Goal: Task Accomplishment & Management: Complete application form

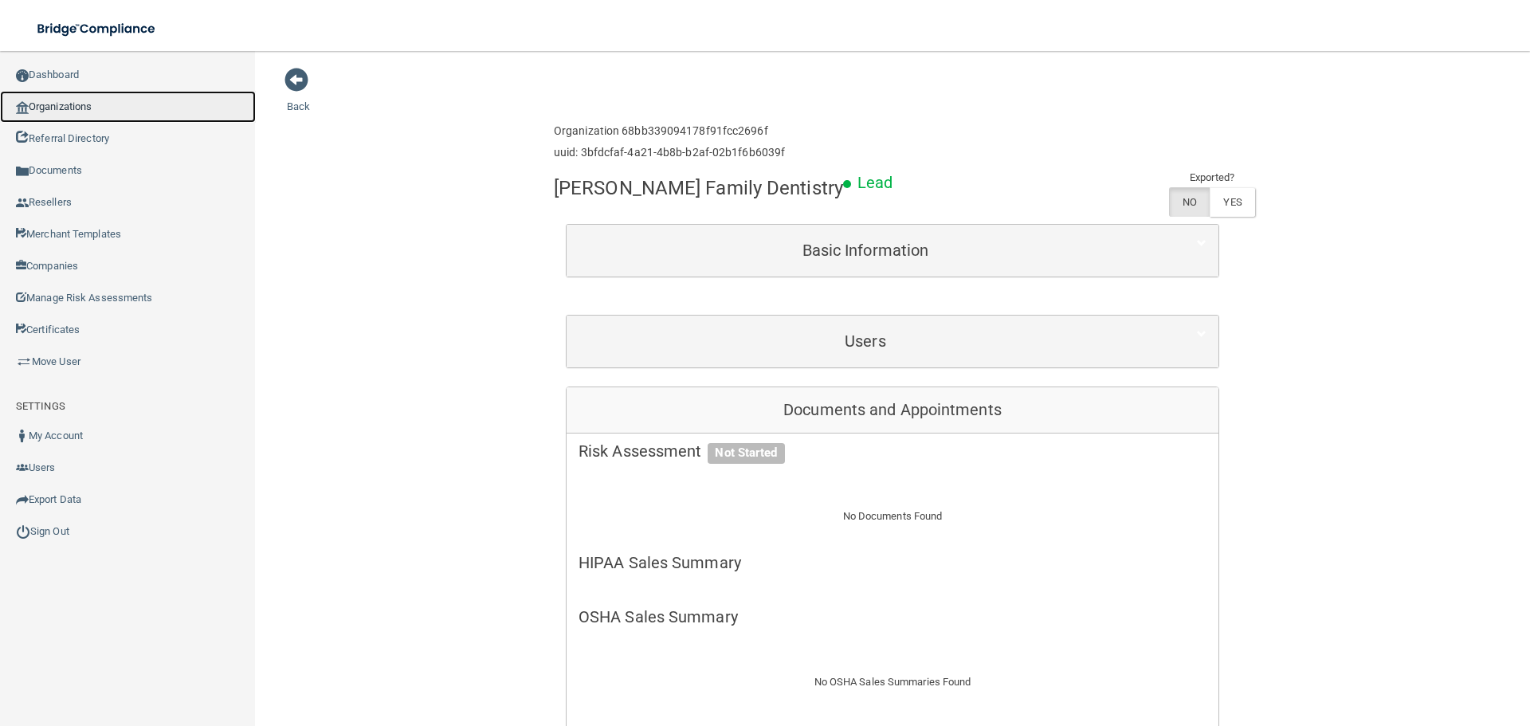
click at [110, 104] on link "Organizations" at bounding box center [128, 107] width 256 height 32
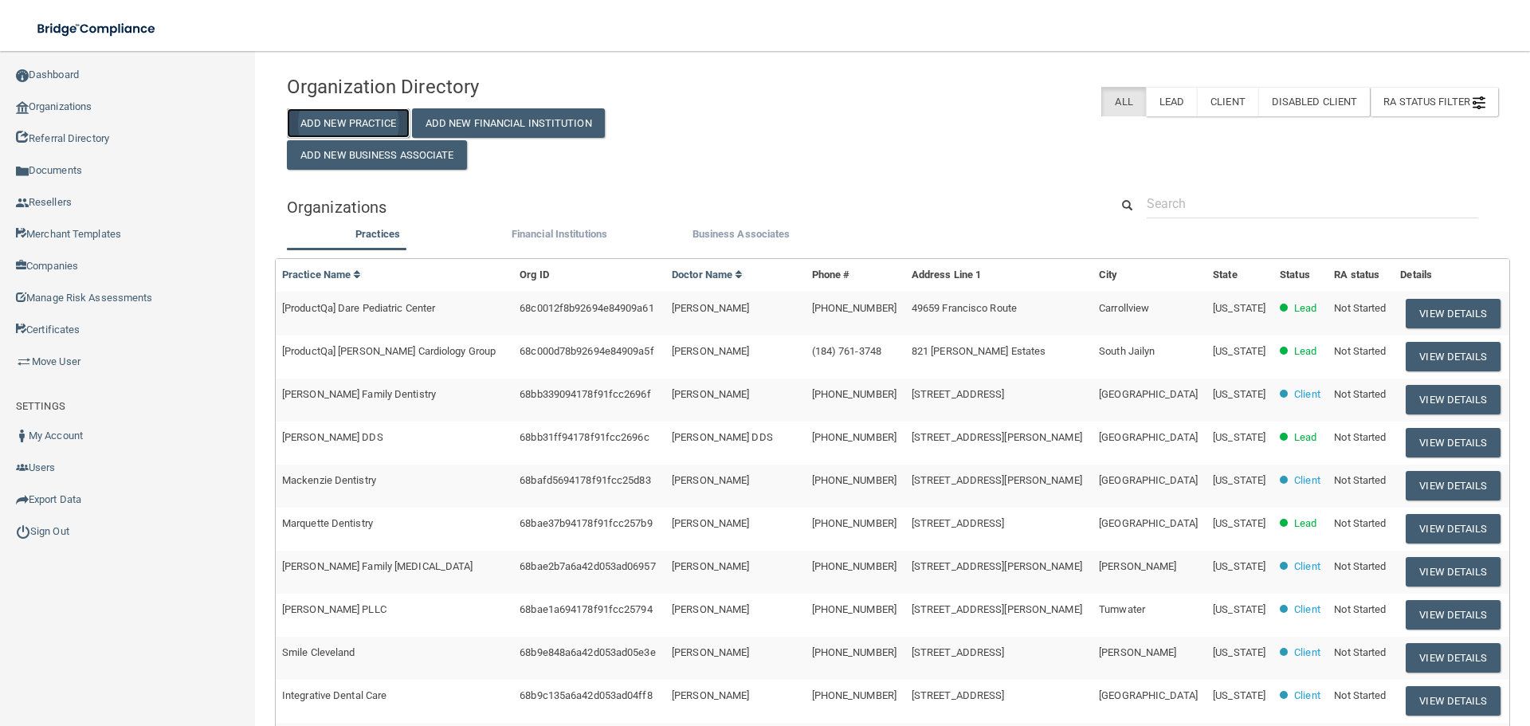
click at [339, 121] on button "Add New Practice" at bounding box center [348, 122] width 123 height 29
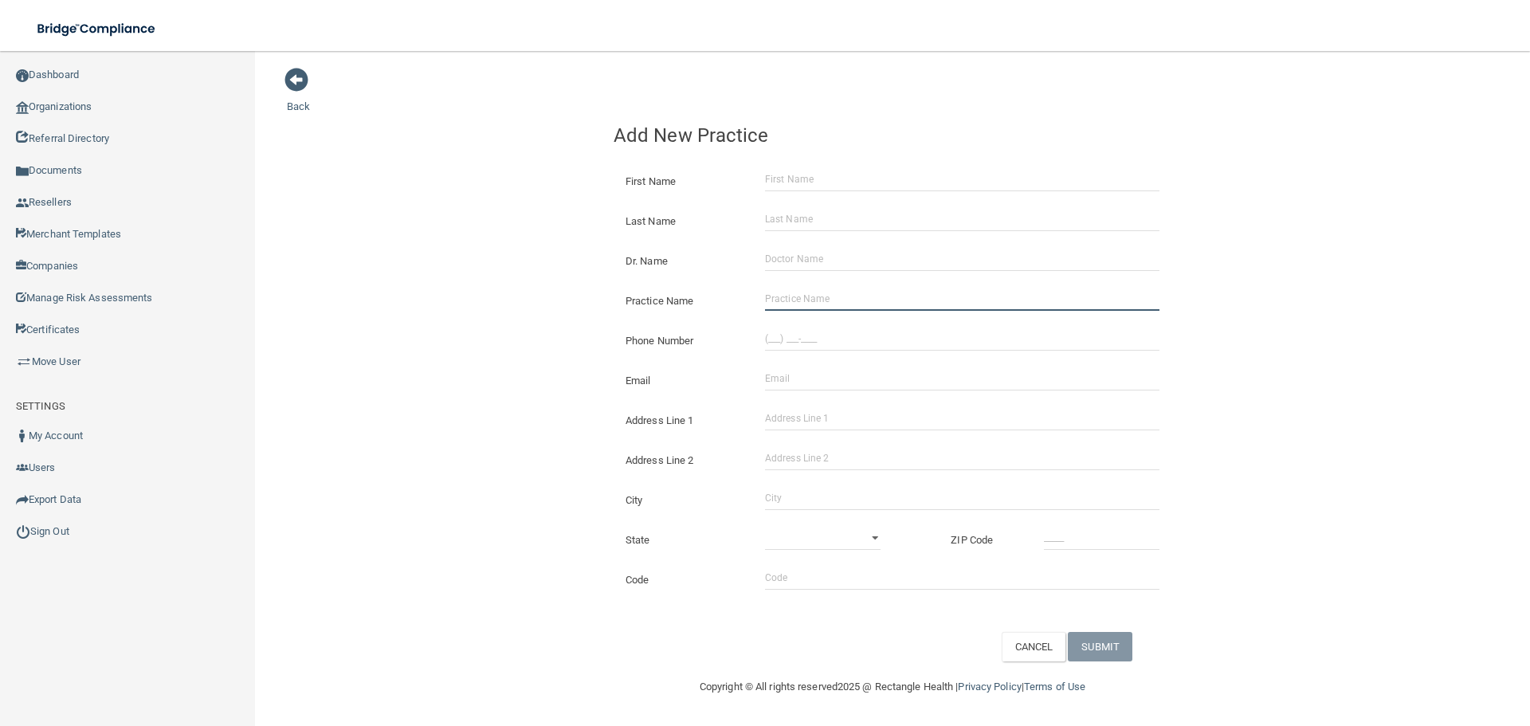
click at [789, 294] on input "Practice Name" at bounding box center [962, 299] width 394 height 24
paste input "[PERSON_NAME] DMD PC"
type input "[PERSON_NAME] DMD PC"
drag, startPoint x: 481, startPoint y: 244, endPoint x: 26, endPoint y: 310, distance: 459.8
click at [476, 244] on div "Back Add New Practice First Name Last Name Dr. Name Practice Name [PERSON_NAME]…" at bounding box center [892, 364] width 1211 height 594
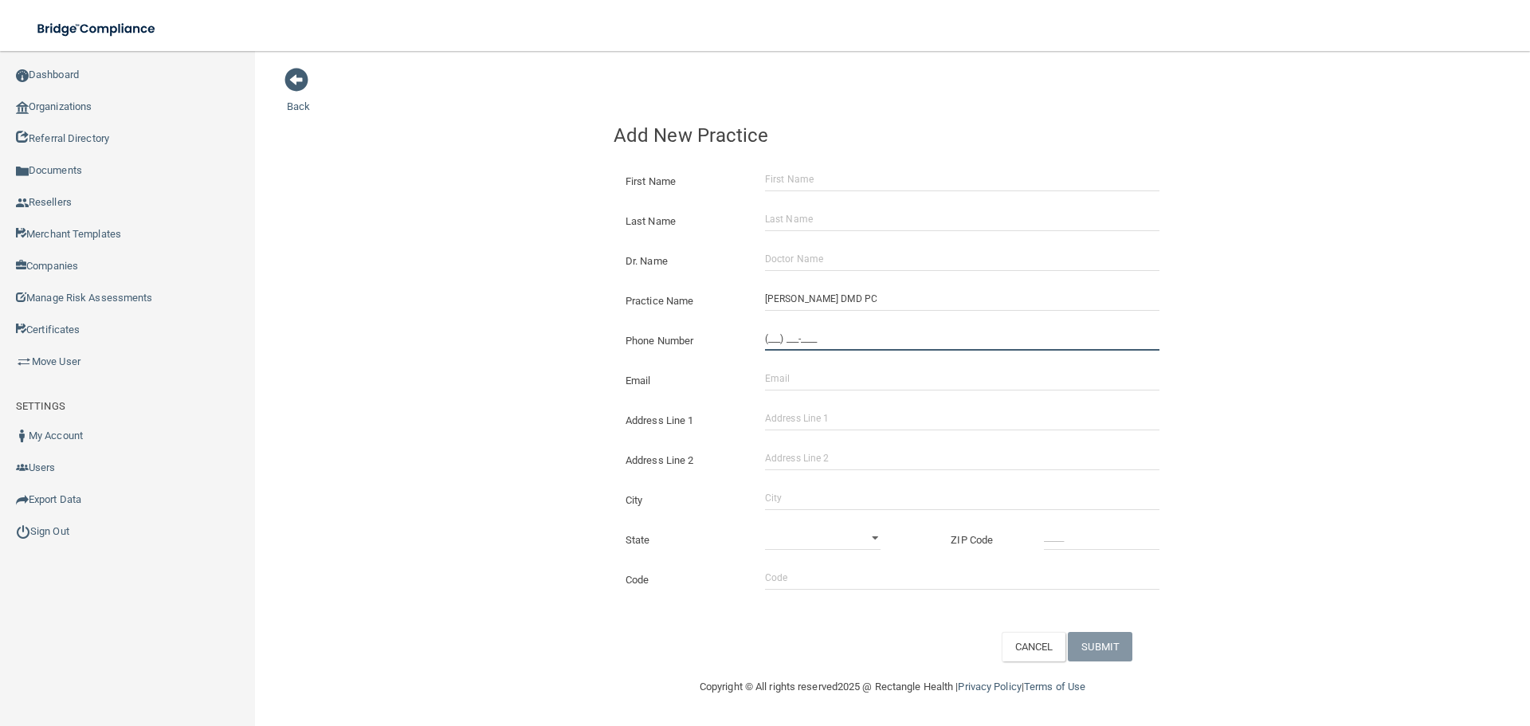
drag, startPoint x: 865, startPoint y: 338, endPoint x: 806, endPoint y: 339, distance: 59.0
click at [864, 339] on input "(___) ___-____" at bounding box center [962, 339] width 394 height 24
paste input "630) 766-2223"
type input "[PHONE_NUMBER]"
click at [508, 298] on div "Back Add New Practice First Name Last Name Dr. Name Practice Name [PERSON_NAME]…" at bounding box center [892, 364] width 1211 height 594
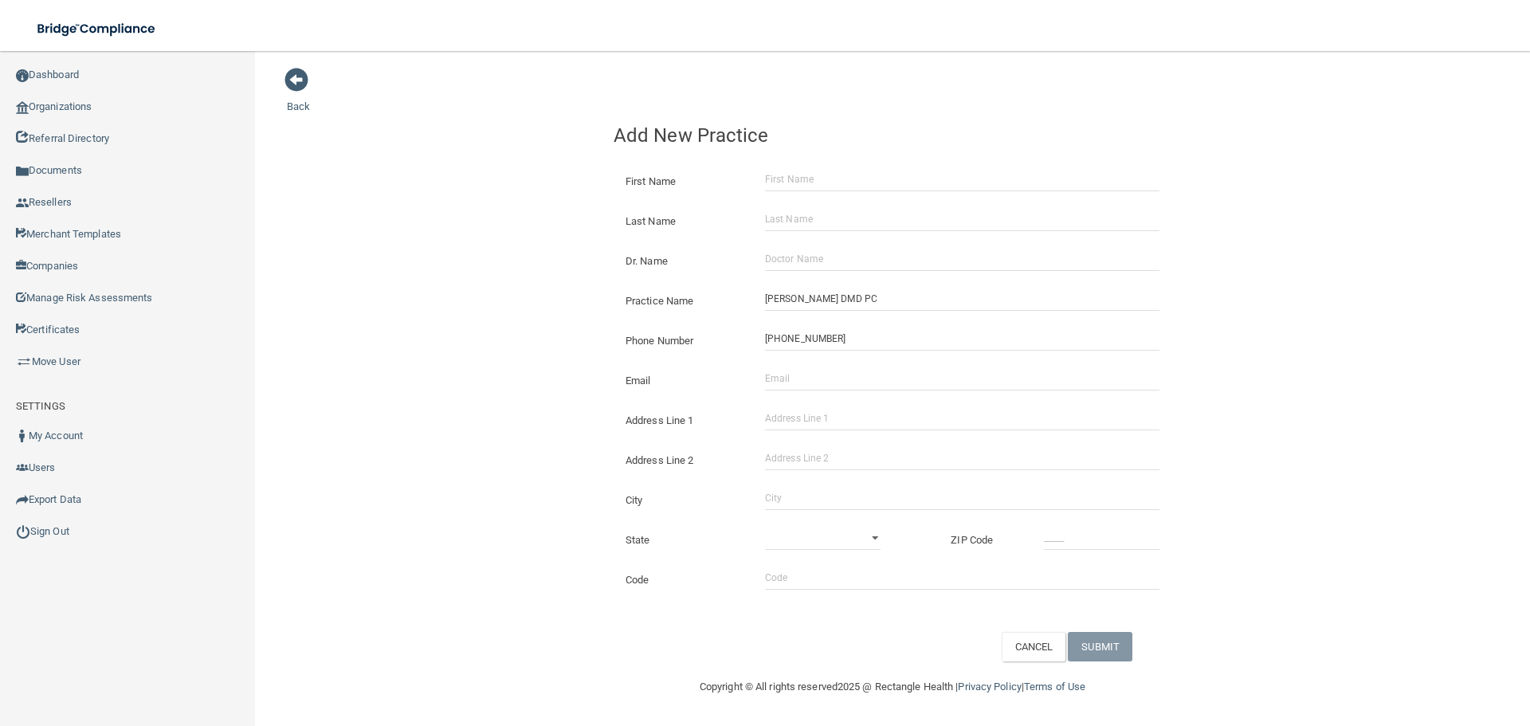
click at [798, 431] on div "Address Line 1" at bounding box center [893, 414] width 582 height 40
click at [798, 416] on input "Address Line 1" at bounding box center [962, 418] width 394 height 24
paste input "[STREET_ADDRESS]"
type input "[STREET_ADDRESS]"
click at [811, 497] on input "City" at bounding box center [962, 498] width 394 height 24
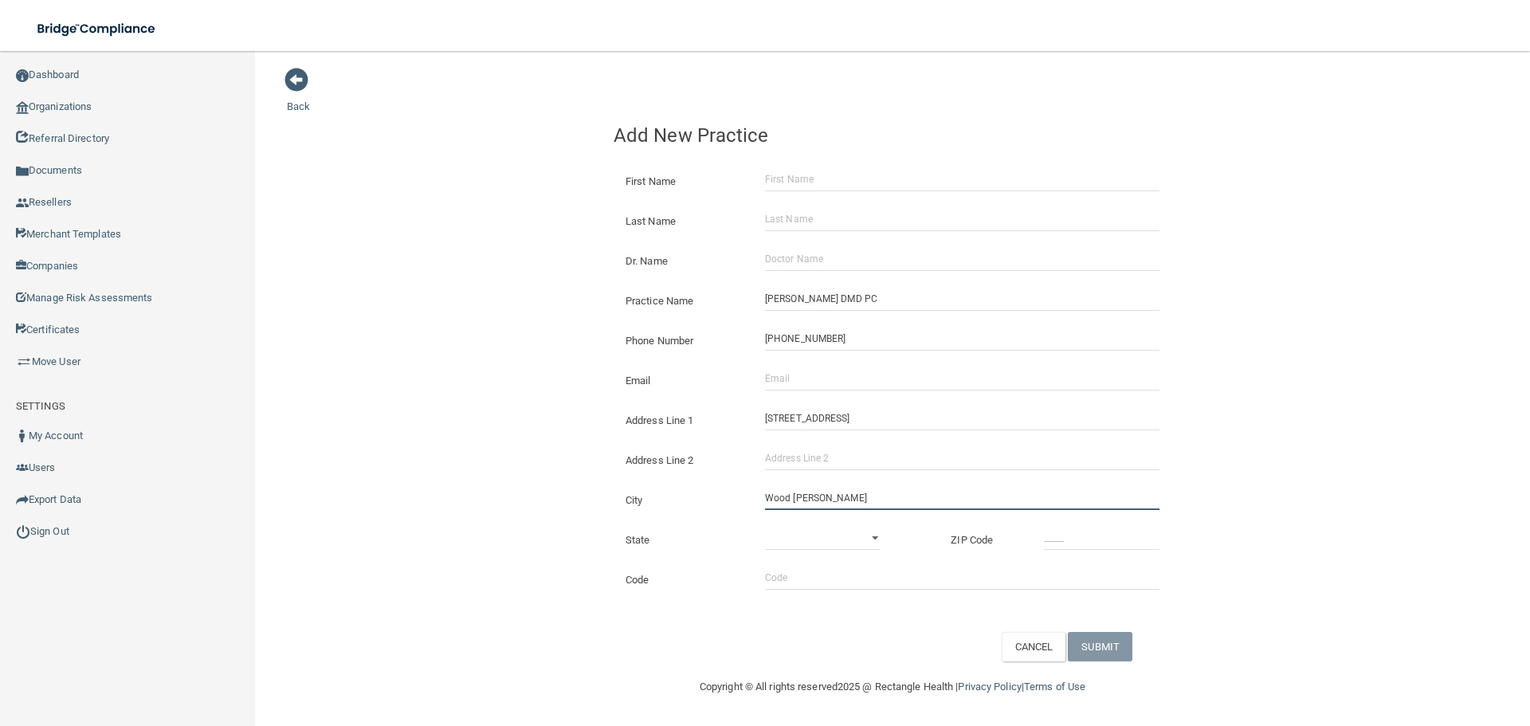
type input "Wood [PERSON_NAME]"
click at [838, 544] on select "[US_STATE] [US_STATE] [US_STATE] [US_STATE] [US_STATE] [US_STATE] [US_STATE] [U…" at bounding box center [823, 538] width 116 height 24
select select "13"
click at [765, 526] on select "[US_STATE] [US_STATE] [US_STATE] [US_STATE] [US_STATE] [US_STATE] [US_STATE] [U…" at bounding box center [823, 538] width 116 height 24
click at [1115, 542] on input "_____" at bounding box center [1102, 538] width 116 height 24
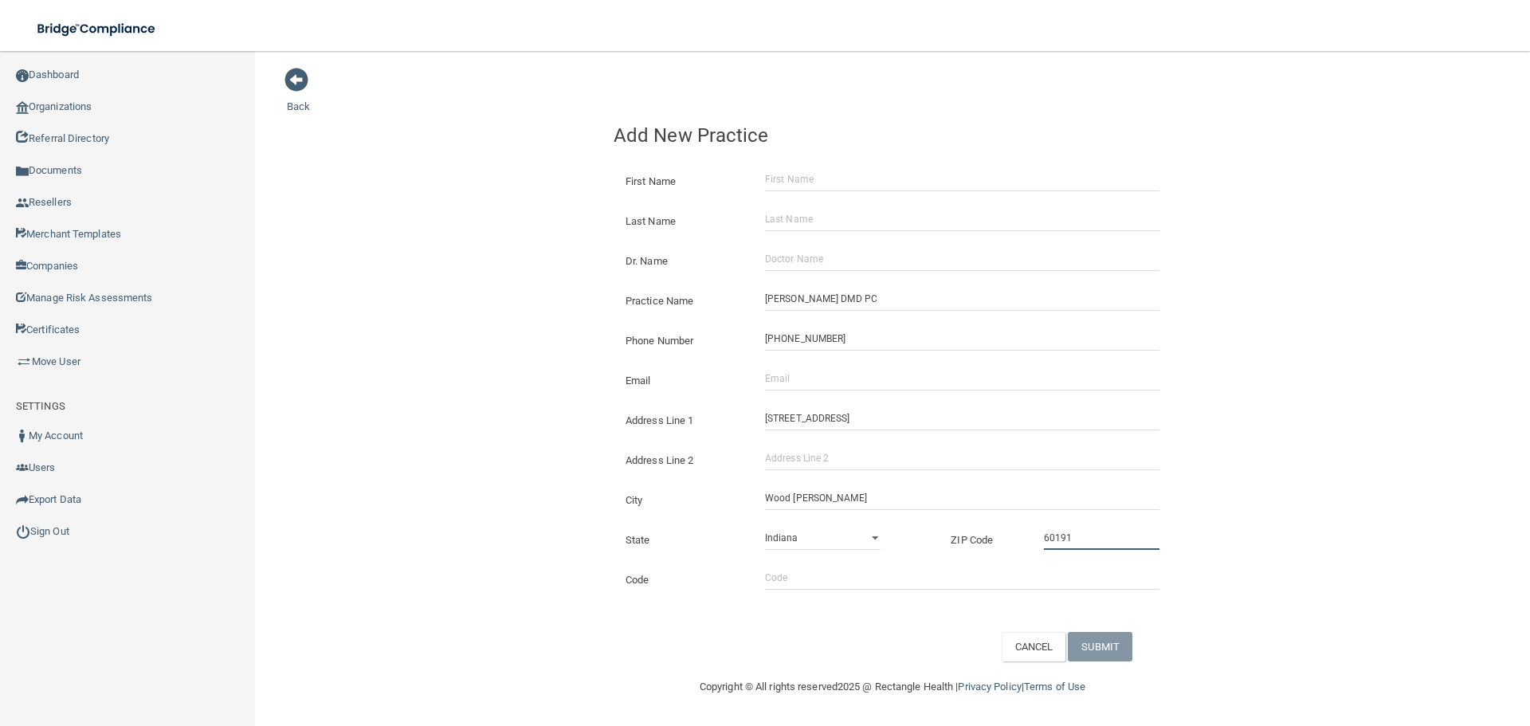
type input "60191"
click at [554, 363] on div "Back Add New Practice First Name Last Name Dr. Name Practice Name [PERSON_NAME]…" at bounding box center [892, 364] width 1211 height 594
click at [834, 381] on input "Email" at bounding box center [962, 379] width 394 height 24
click at [518, 344] on div "Back Add New Practice First Name Last Name Dr. Name Practice Name [PERSON_NAME]…" at bounding box center [892, 364] width 1211 height 594
drag, startPoint x: 859, startPoint y: 371, endPoint x: 706, endPoint y: 359, distance: 153.4
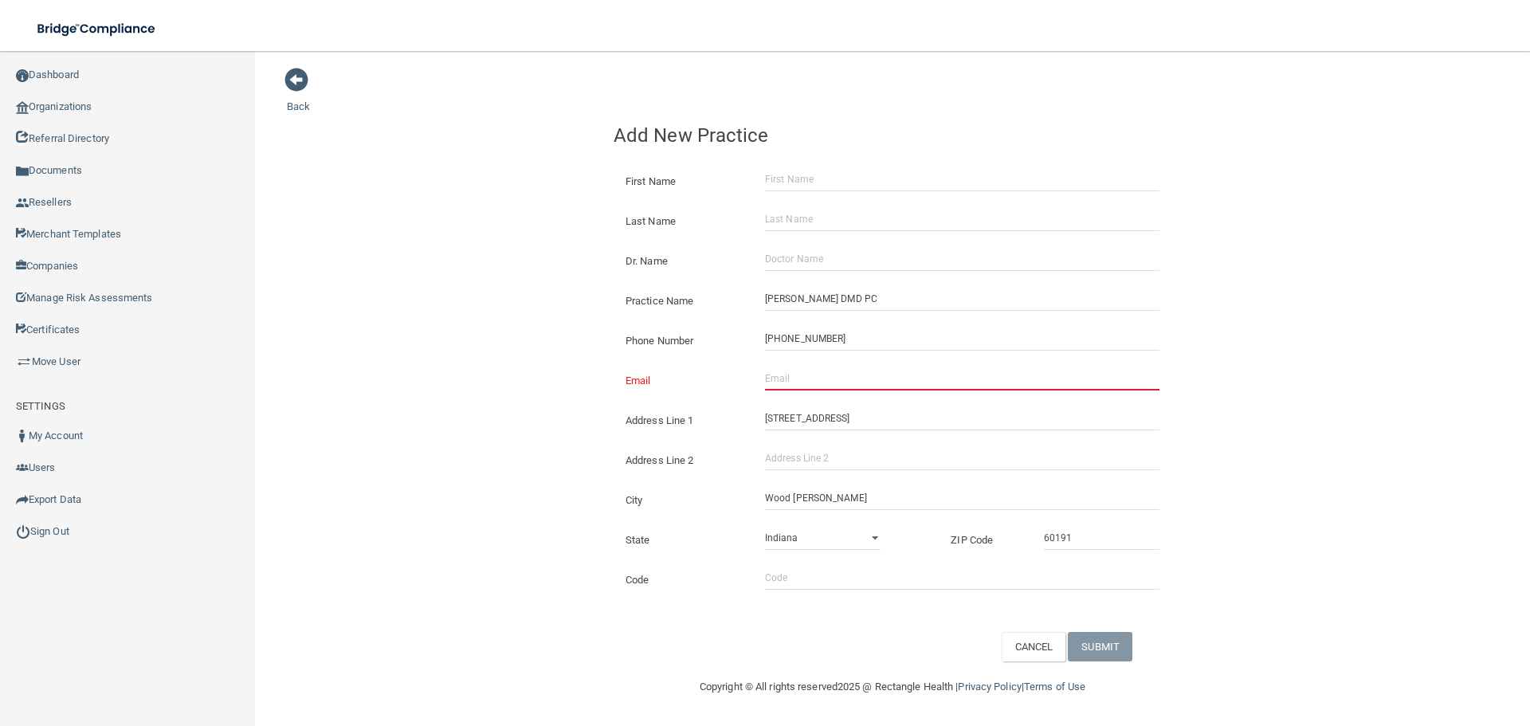
click at [859, 371] on input "Email" at bounding box center [962, 379] width 394 height 24
paste input "[EMAIL_ADDRESS][DOMAIN_NAME]"
type input "[EMAIL_ADDRESS][DOMAIN_NAME]"
click at [578, 333] on div "Back Add New Practice First Name Last Name Dr. Name Practice Name [PERSON_NAME]…" at bounding box center [892, 364] width 1211 height 594
click at [815, 267] on input "Dr. Name" at bounding box center [962, 259] width 394 height 24
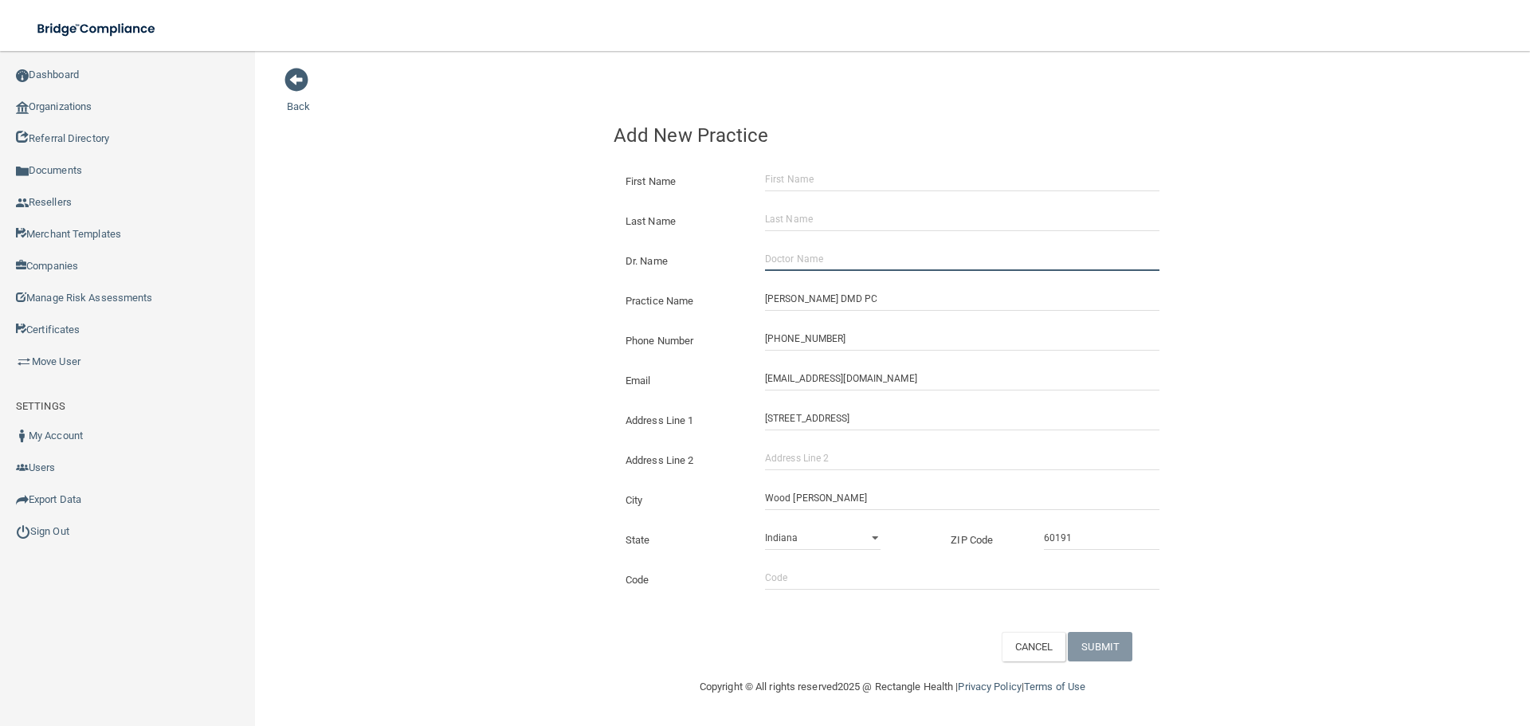
paste input "[PERSON_NAME] DMD PC"
click at [779, 265] on input "[PERSON_NAME] DMD PC" at bounding box center [962, 259] width 394 height 24
type input "[PERSON_NAME] DMD PC"
click at [799, 185] on input "First Name" at bounding box center [962, 179] width 394 height 24
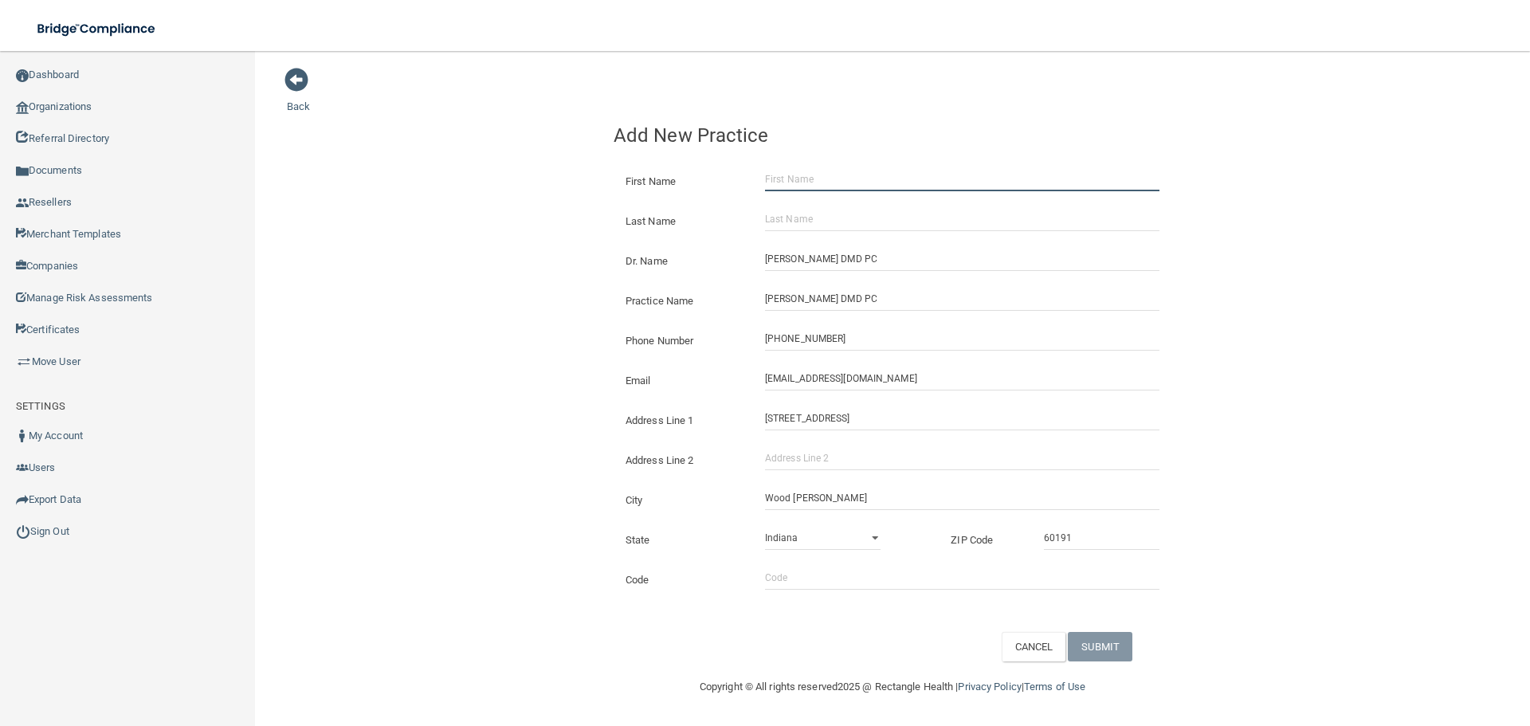
paste input "[PERSON_NAME]"
type input "[PERSON_NAME]"
click at [804, 266] on input "[PERSON_NAME] DMD PC" at bounding box center [962, 259] width 394 height 24
click at [796, 219] on input "Last Name" at bounding box center [962, 219] width 394 height 24
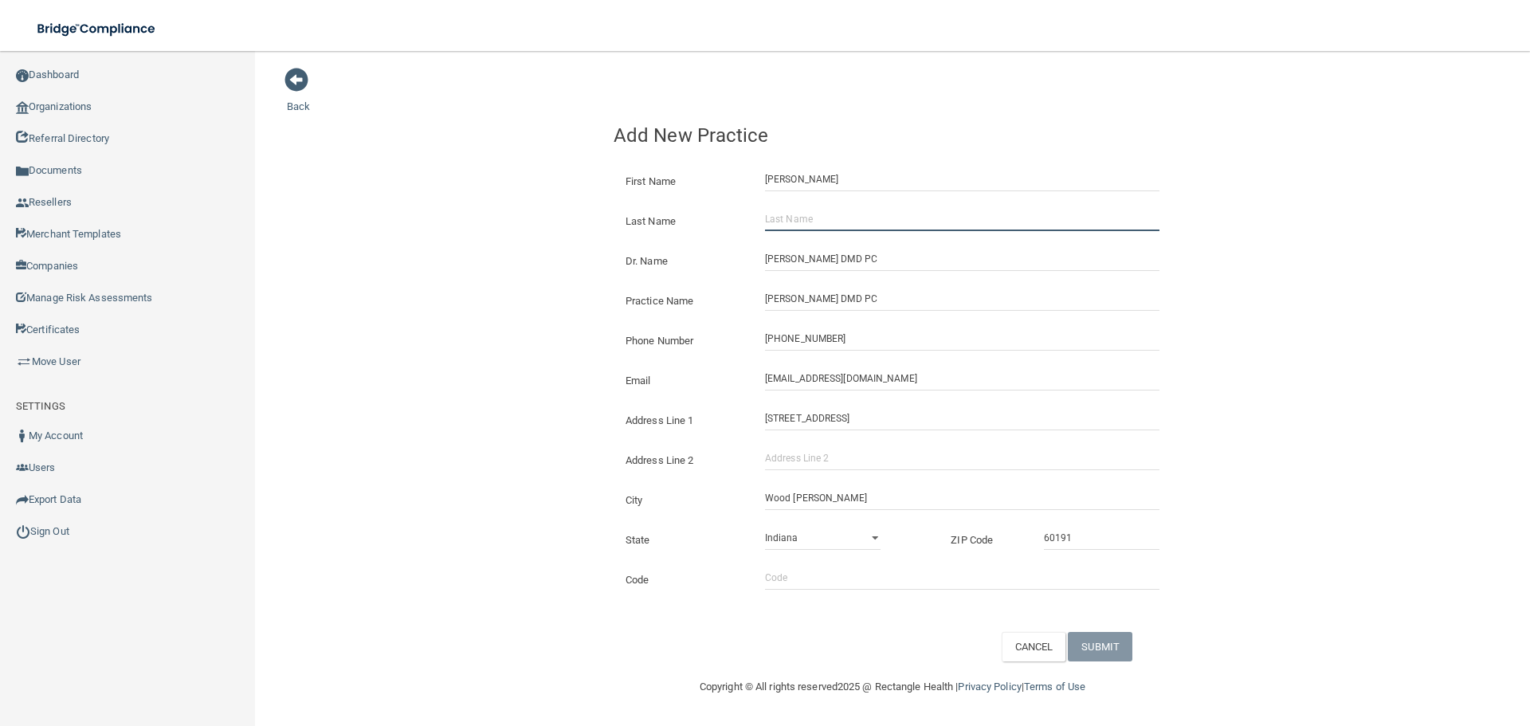
paste input "[PERSON_NAME]"
type input "[PERSON_NAME]"
click at [426, 237] on div "Back Add New Practice First Name [PERSON_NAME] Last Name [PERSON_NAME] Dr. Name…" at bounding box center [892, 364] width 1211 height 594
click at [1106, 638] on button "SUBMIT" at bounding box center [1100, 646] width 65 height 29
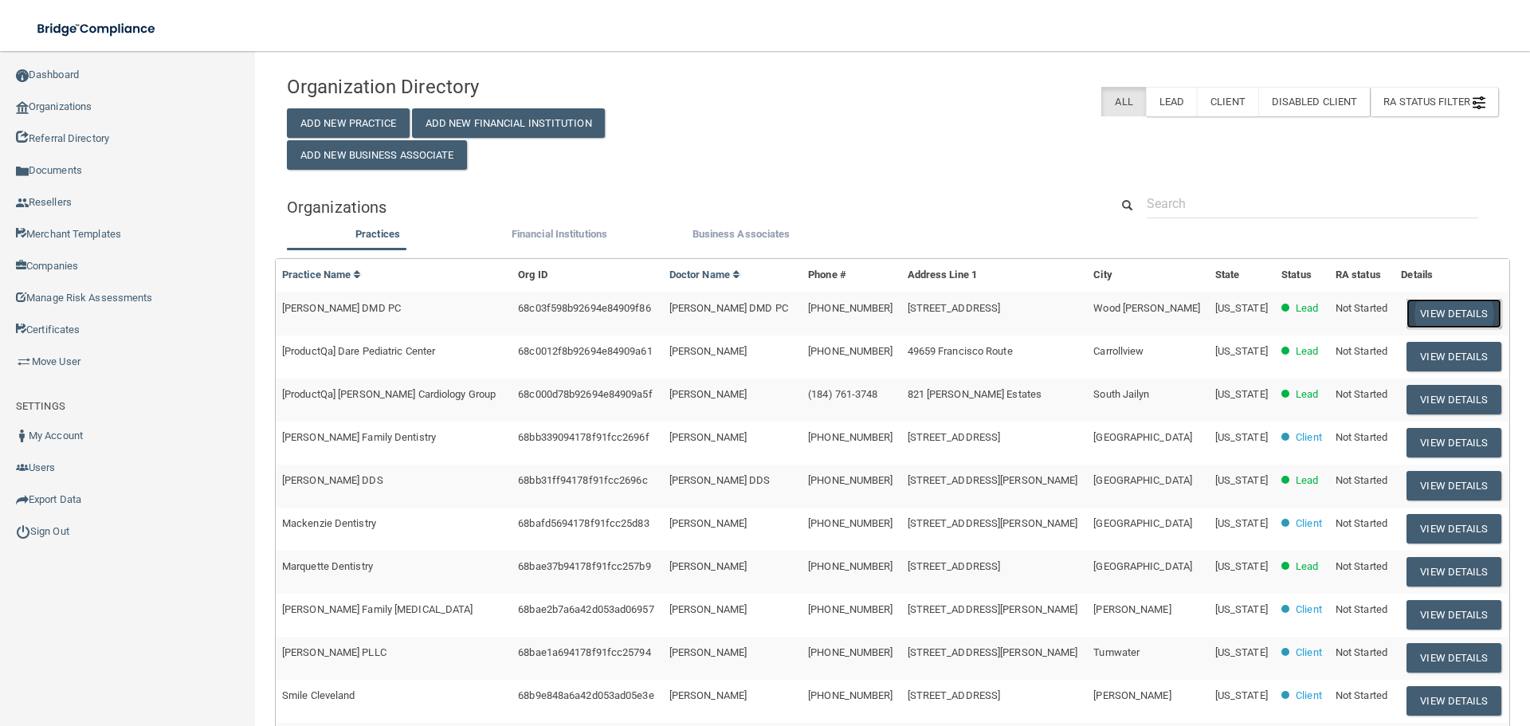
click at [1433, 312] on button "View Details" at bounding box center [1453, 313] width 94 height 29
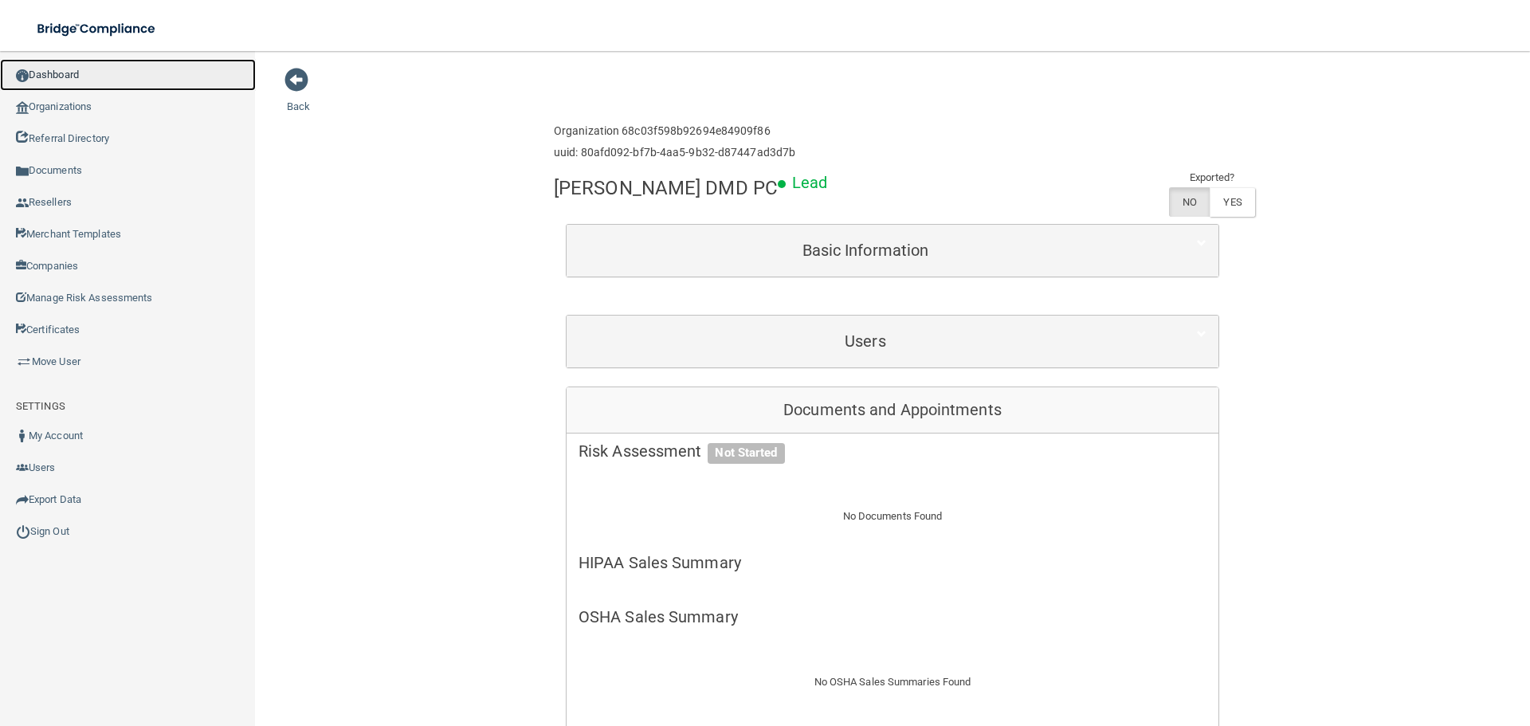
click at [76, 89] on link "Dashboard" at bounding box center [128, 75] width 256 height 32
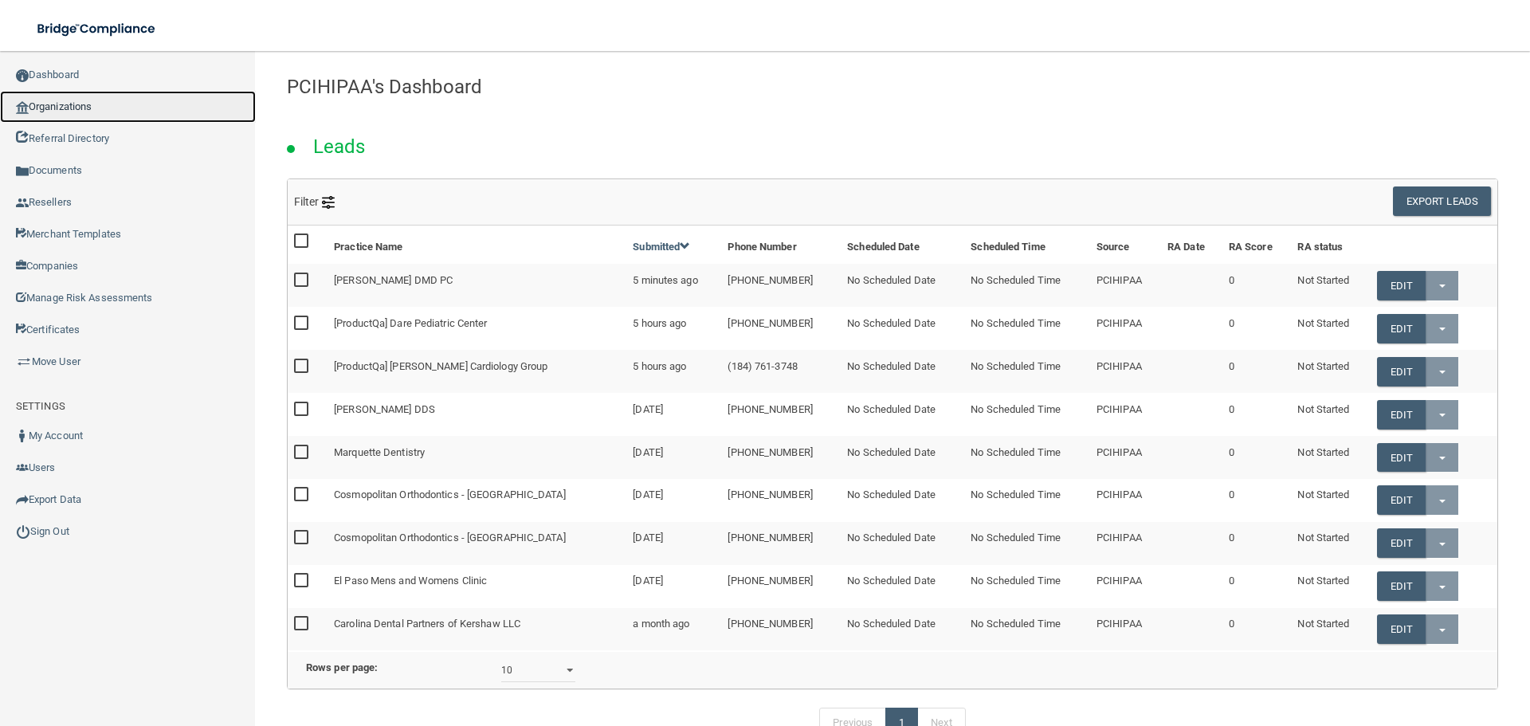
click at [92, 110] on link "Organizations" at bounding box center [128, 107] width 256 height 32
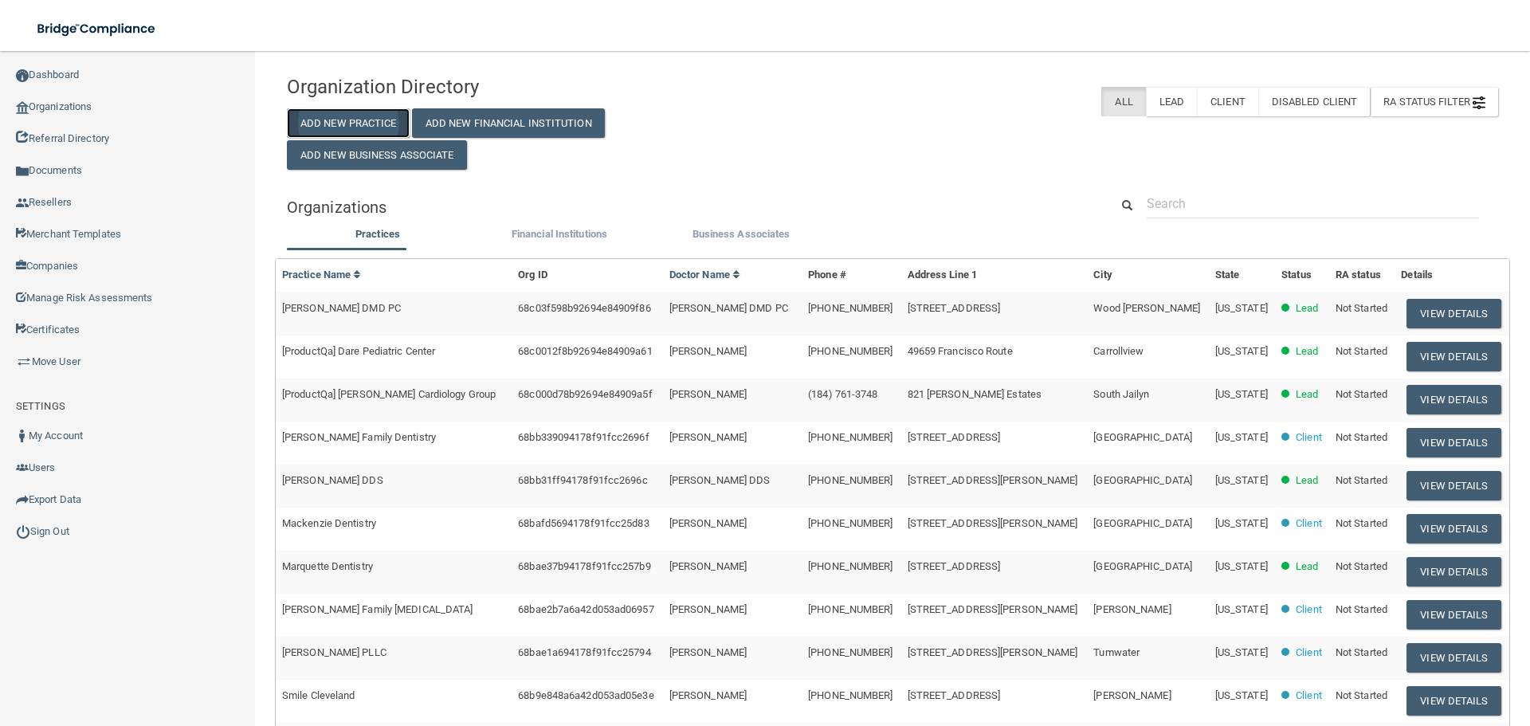
click at [297, 123] on button "Add New Practice" at bounding box center [348, 122] width 123 height 29
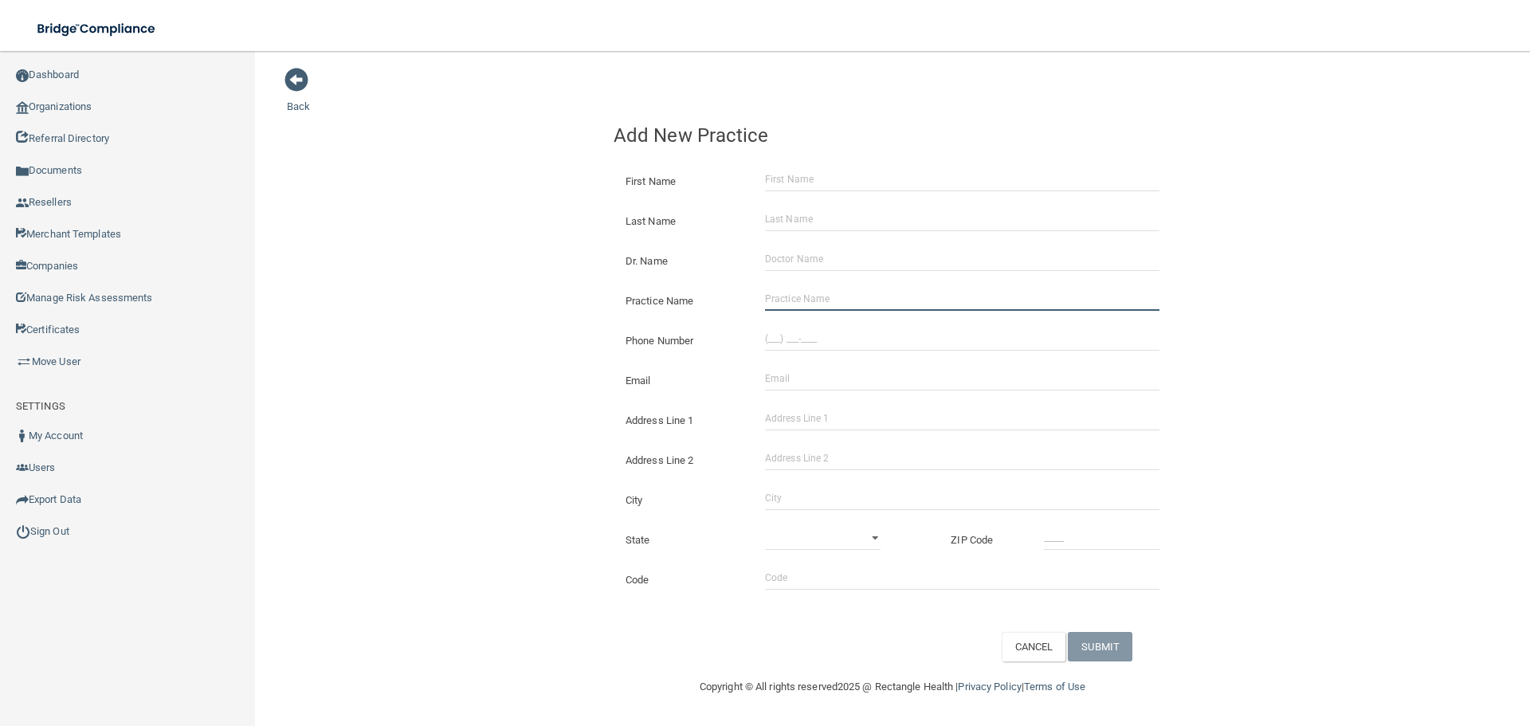
click at [819, 288] on input "Practice Name" at bounding box center [962, 299] width 394 height 24
paste input "[PERSON_NAME] Smiles"
type input "[PERSON_NAME] Smiles"
click at [439, 332] on div "Back Add New Practice First Name Last Name Dr. Name Practice Name [PERSON_NAME]…" at bounding box center [892, 364] width 1211 height 594
click at [808, 333] on input "(___) ___-____" at bounding box center [962, 339] width 394 height 24
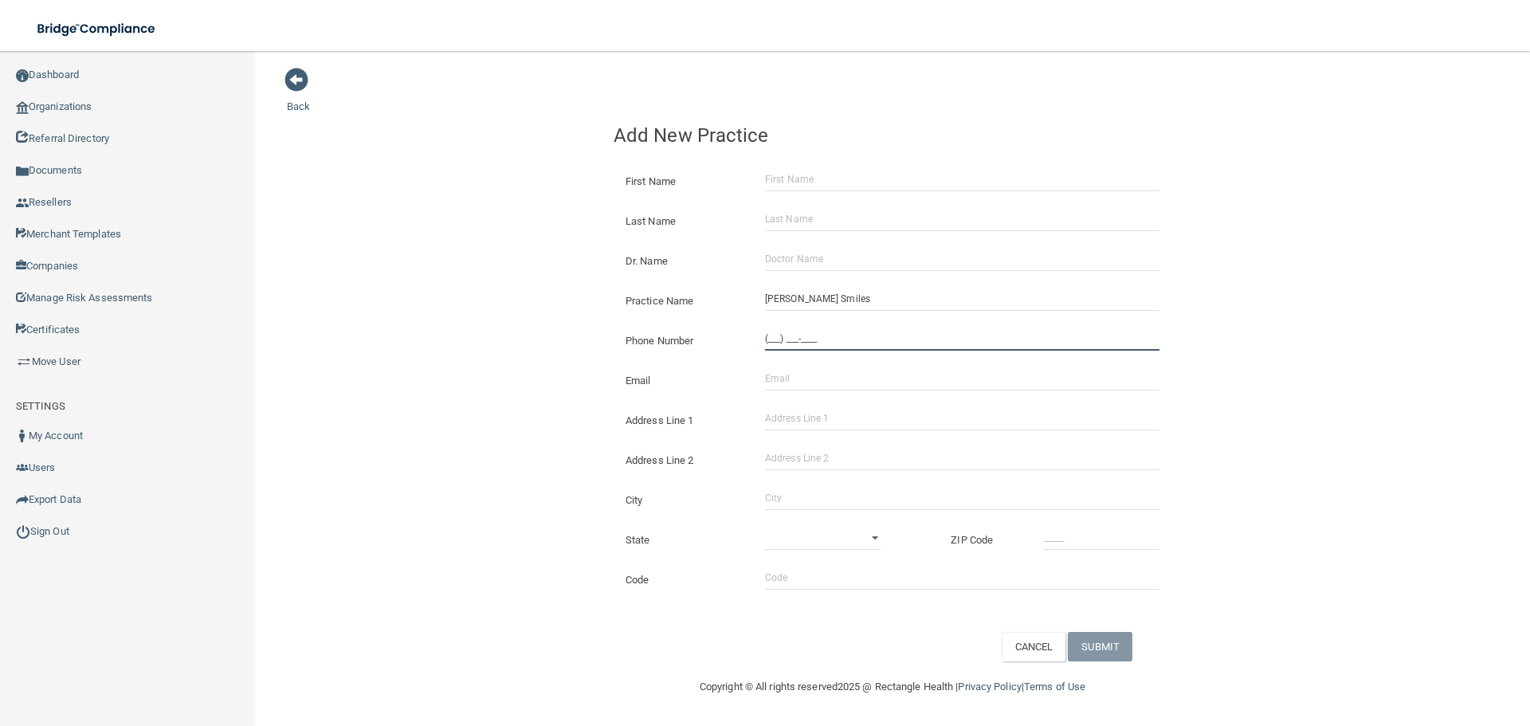
paste input "281) 941-5488"
type input "[PHONE_NUMBER]"
click at [392, 302] on div "Back Add New Practice First Name Last Name Dr. Name Practice Name [PERSON_NAME]…" at bounding box center [892, 364] width 1211 height 594
drag, startPoint x: 802, startPoint y: 409, endPoint x: 810, endPoint y: 418, distance: 12.0
click at [806, 416] on input "Address Line 1" at bounding box center [962, 418] width 394 height 24
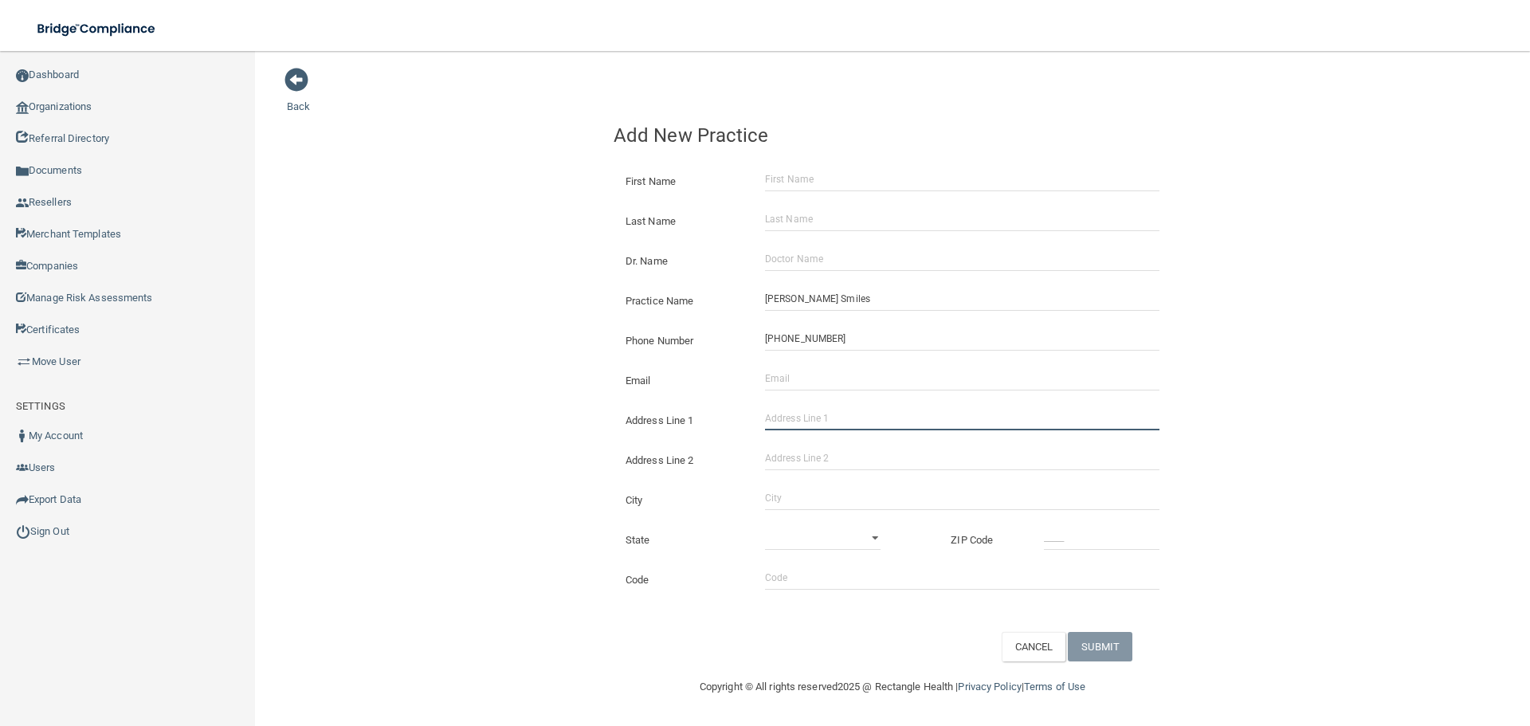
paste input "[STREET_ADDRESS][PERSON_NAME]"
drag, startPoint x: 877, startPoint y: 415, endPoint x: 840, endPoint y: 420, distance: 37.8
click at [840, 420] on input "[STREET_ADDRESS][PERSON_NAME]" at bounding box center [962, 418] width 394 height 24
type input "[STREET_ADDRESS][PERSON_NAME]"
click at [838, 446] on input "Address Line 2" at bounding box center [962, 458] width 394 height 24
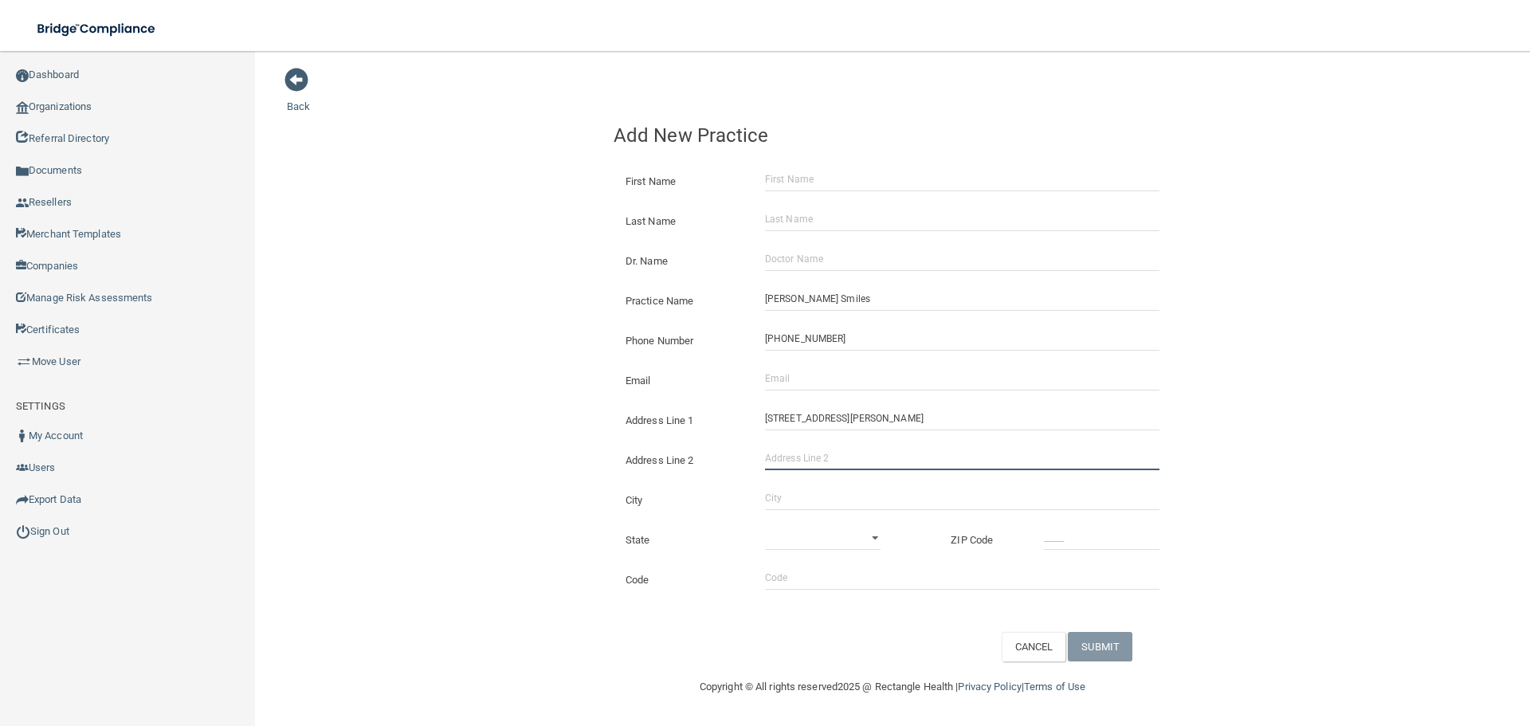
paste input "Suite 129"
type input "Suite 129"
click at [783, 496] on input "City" at bounding box center [962, 498] width 394 height 24
type input "Pearland"
click at [834, 539] on select "[US_STATE] [US_STATE] [US_STATE] [US_STATE] [US_STATE] [US_STATE] [US_STATE] [U…" at bounding box center [823, 538] width 116 height 24
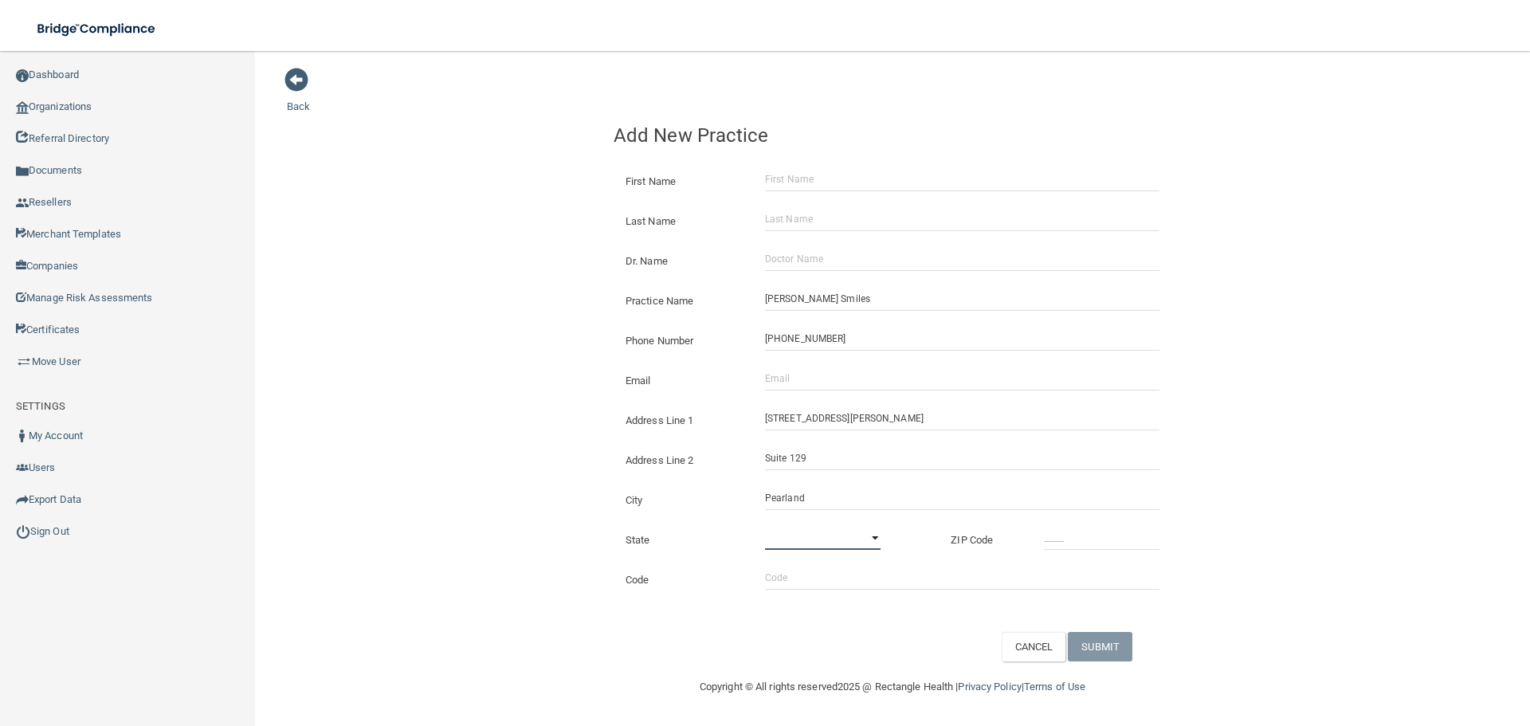
select select "43"
click at [765, 526] on select "[US_STATE] [US_STATE] [US_STATE] [US_STATE] [US_STATE] [US_STATE] [US_STATE] [U…" at bounding box center [823, 538] width 116 height 24
click at [1084, 534] on input "_____" at bounding box center [1102, 538] width 116 height 24
type input "77584"
drag, startPoint x: 429, startPoint y: 520, endPoint x: 445, endPoint y: 522, distance: 16.8
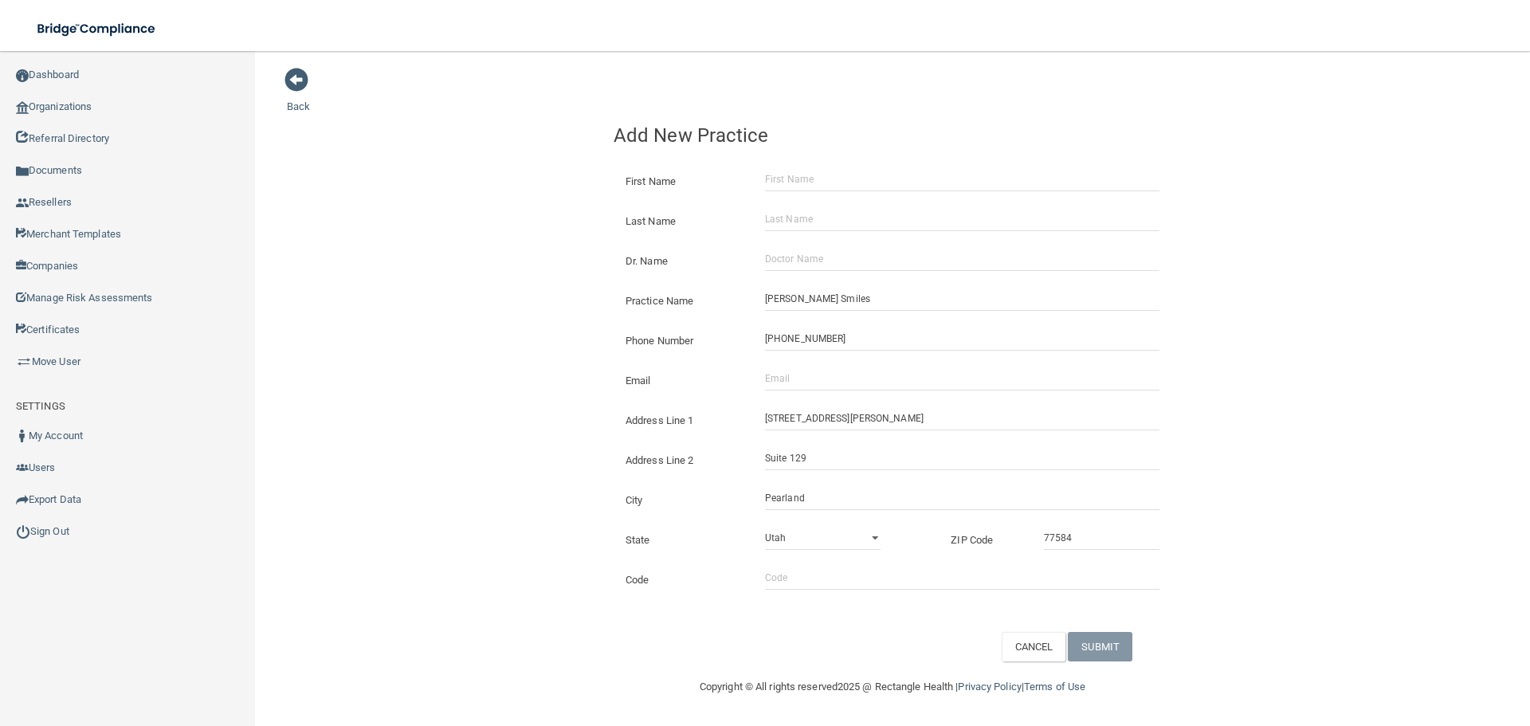
click at [443, 522] on div "Back Add New Practice First Name Last Name Dr. Name Practice Name [PERSON_NAME]…" at bounding box center [892, 364] width 1211 height 594
click at [840, 385] on input "Email" at bounding box center [962, 379] width 394 height 24
paste input "[DOMAIN_NAME][EMAIL_ADDRESS][DOMAIN_NAME]"
type input "[DOMAIN_NAME][EMAIL_ADDRESS][DOMAIN_NAME]"
click at [452, 366] on div "Back Add New Practice First Name Last Name Dr. Name Practice Name [PERSON_NAME]…" at bounding box center [892, 364] width 1211 height 594
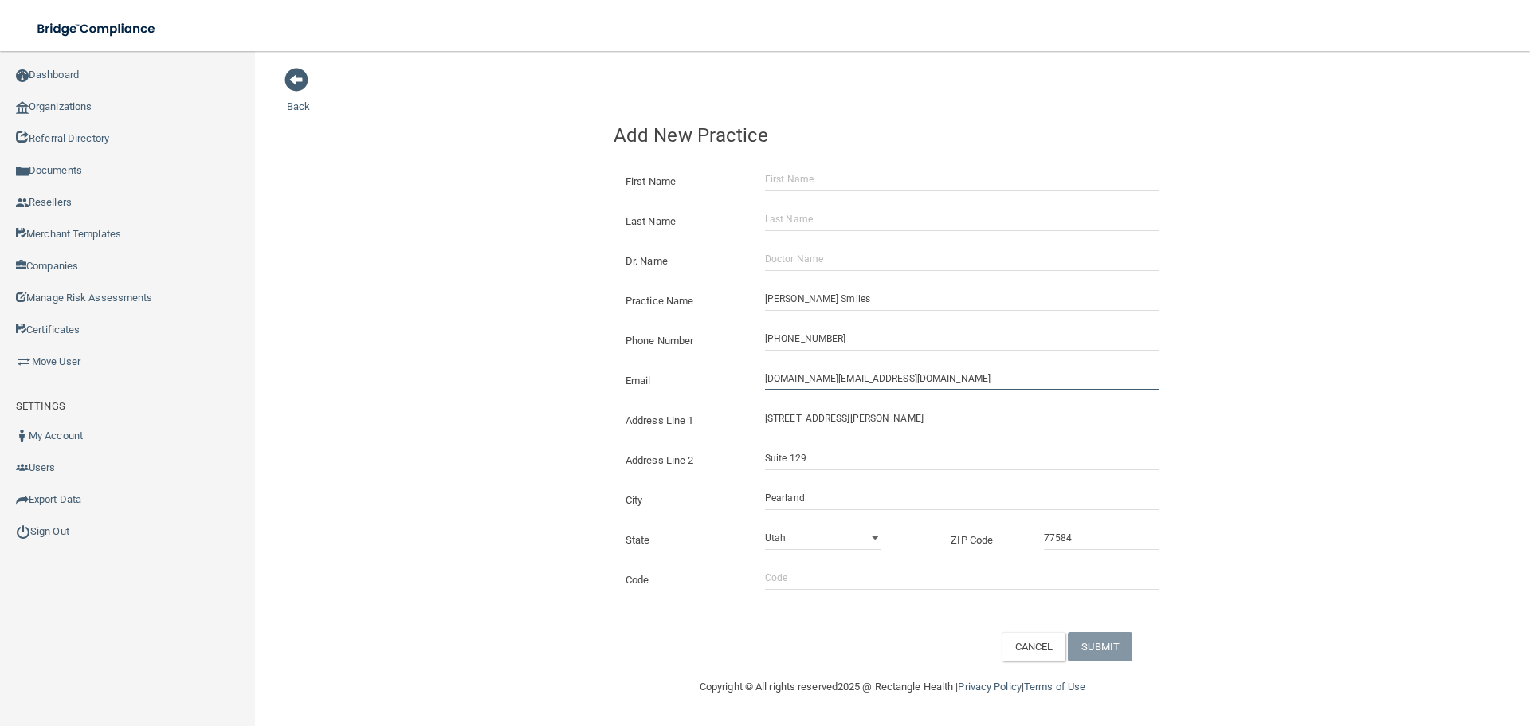
drag, startPoint x: 784, startPoint y: 386, endPoint x: 495, endPoint y: 359, distance: 290.5
click at [530, 377] on div "Back Add New Practice First Name Last Name Dr. Name Practice Name [PERSON_NAME]…" at bounding box center [892, 364] width 1211 height 594
click at [848, 256] on input "Dr. Name" at bounding box center [962, 259] width 394 height 24
paste input "[PERSON_NAME]"
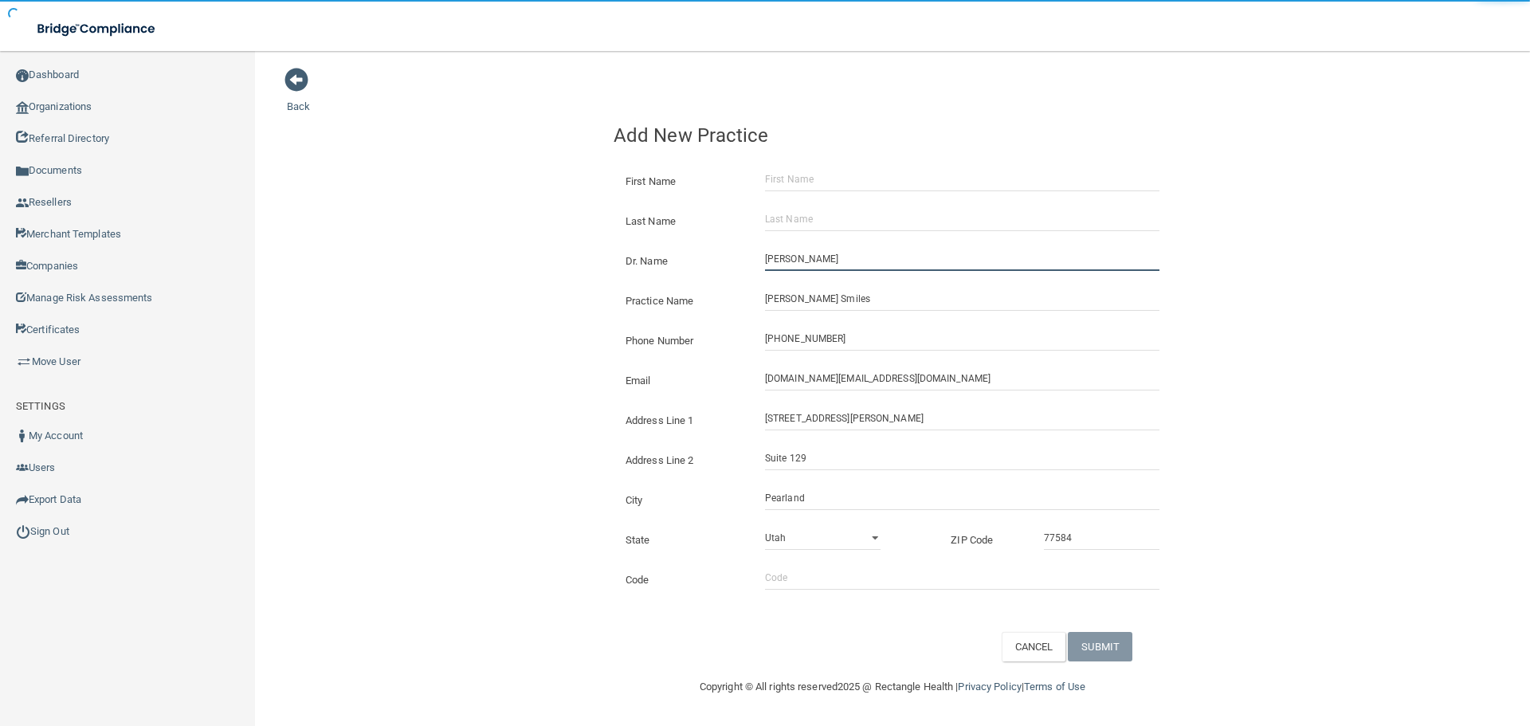
type input "[PERSON_NAME]"
click at [802, 182] on input "First Name" at bounding box center [962, 179] width 394 height 24
paste input "[PERSON_NAME]"
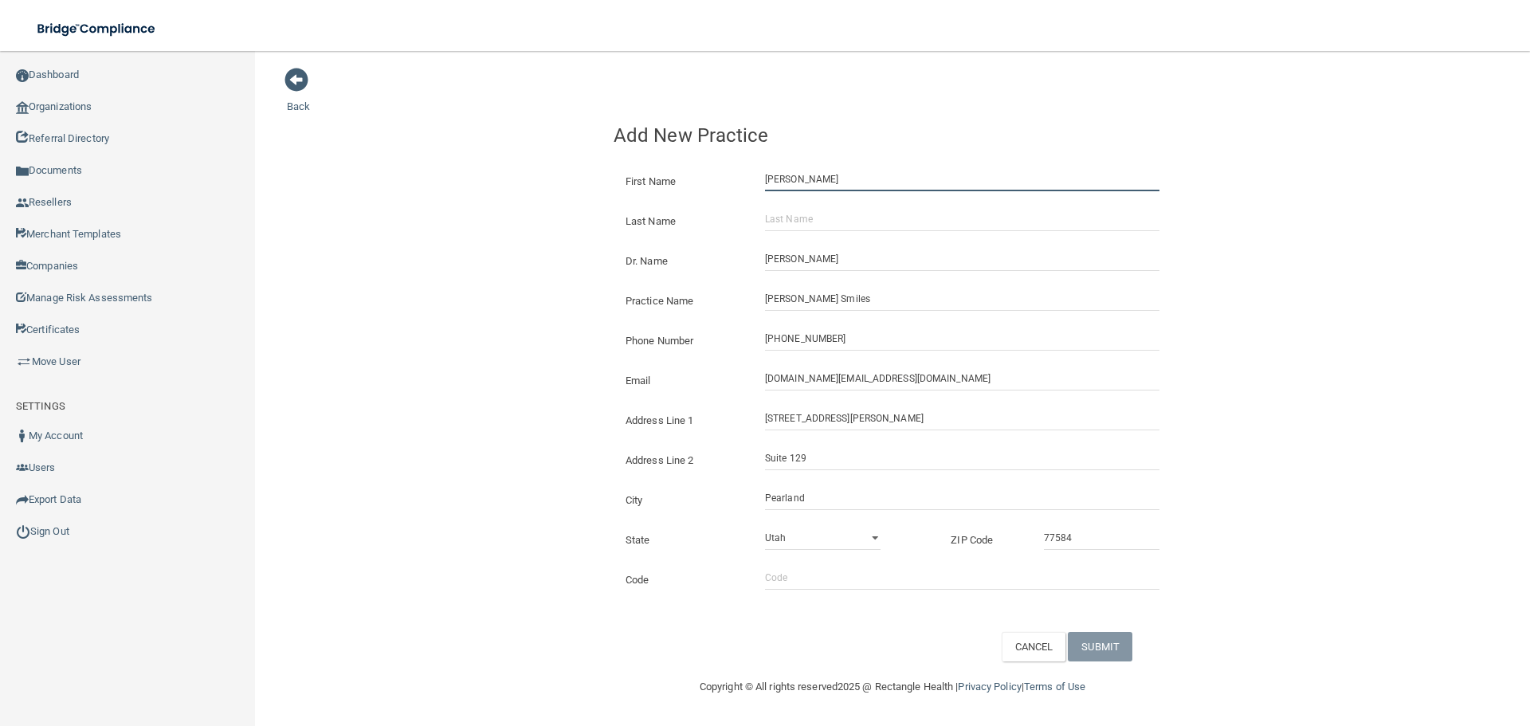
click at [825, 182] on input "[PERSON_NAME]" at bounding box center [962, 179] width 394 height 24
drag, startPoint x: 825, startPoint y: 182, endPoint x: 840, endPoint y: 209, distance: 30.3
click at [825, 182] on input "[PERSON_NAME]" at bounding box center [962, 179] width 394 height 24
type input "ALYSON"
drag, startPoint x: 840, startPoint y: 209, endPoint x: 837, endPoint y: 217, distance: 8.6
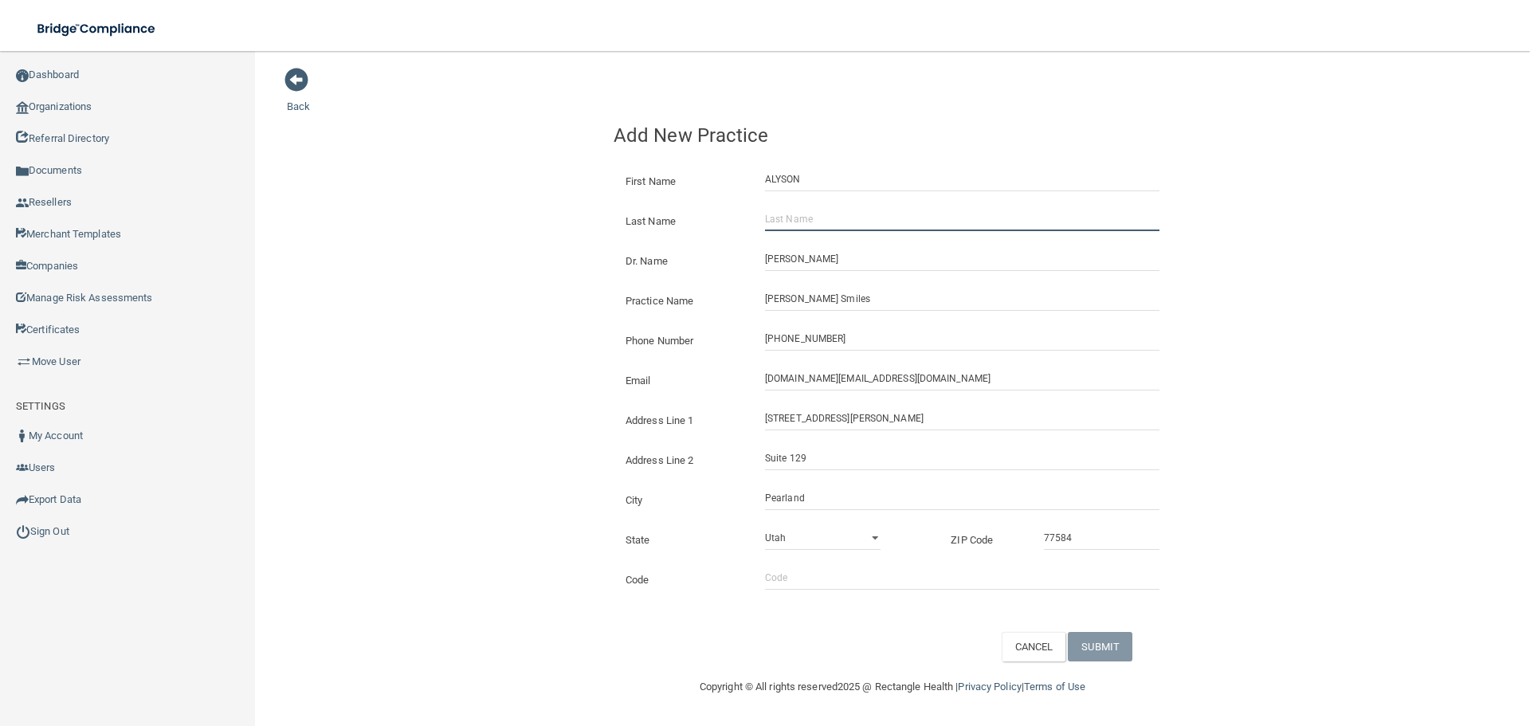
click at [840, 209] on input "Last Name" at bounding box center [962, 219] width 394 height 24
paste input "[PERSON_NAME]"
type input "[PERSON_NAME]"
click at [1108, 640] on button "SUBMIT" at bounding box center [1100, 646] width 65 height 29
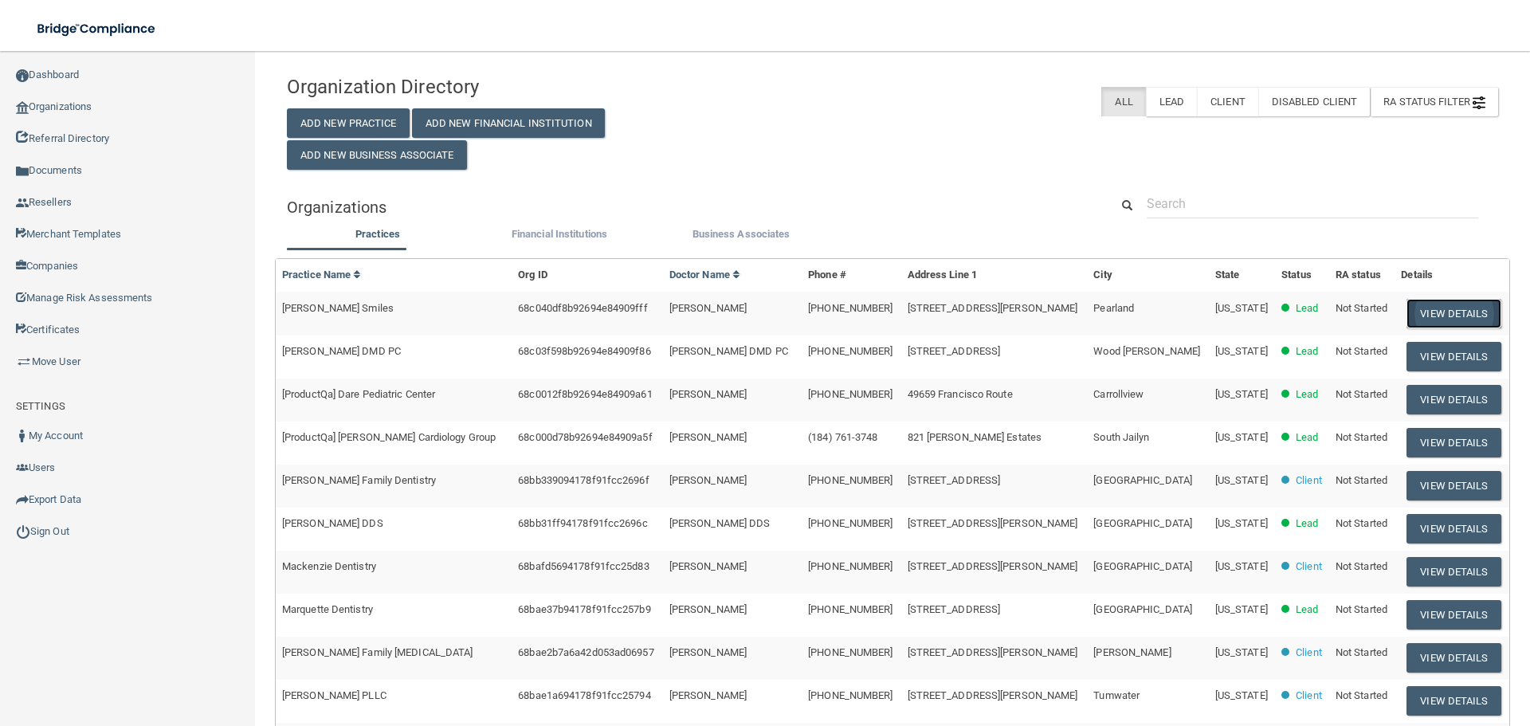
click at [1416, 313] on button "View Details" at bounding box center [1453, 313] width 94 height 29
